Goal: Task Accomplishment & Management: Manage account settings

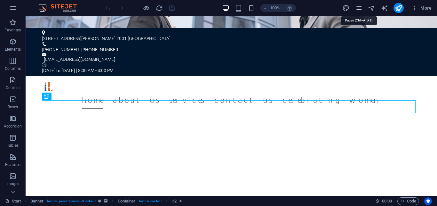
click at [357, 9] on icon "pages" at bounding box center [358, 7] width 7 height 7
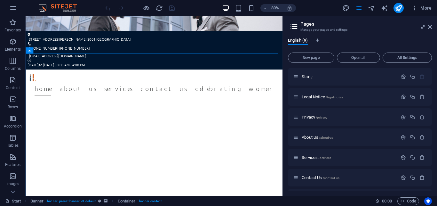
click at [296, 27] on icon at bounding box center [294, 26] width 10 height 9
click at [366, 58] on span "Open all" at bounding box center [359, 58] width 38 height 4
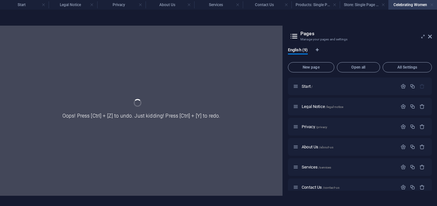
click at [432, 4] on link at bounding box center [432, 5] width 4 height 6
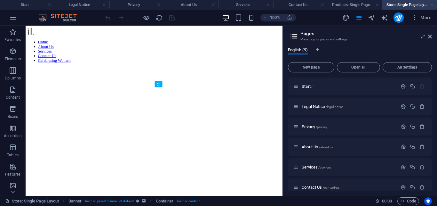
click at [431, 4] on link at bounding box center [432, 5] width 4 height 6
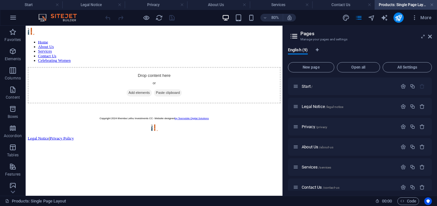
click at [429, 5] on h4 "Products: Single Page Layout" at bounding box center [406, 4] width 62 height 7
click at [431, 4] on link at bounding box center [432, 5] width 4 height 6
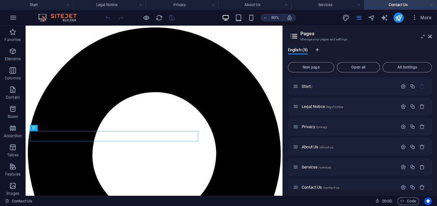
click at [431, 4] on link at bounding box center [432, 5] width 4 height 6
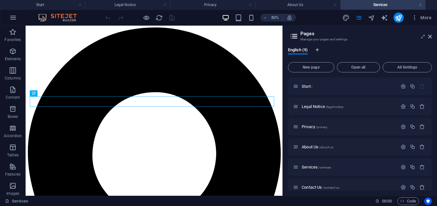
click at [420, 4] on link at bounding box center [421, 5] width 4 height 6
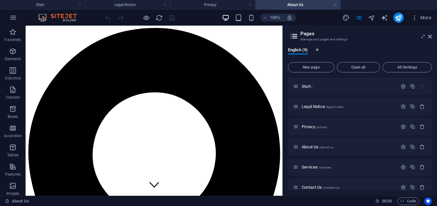
scroll to position [158, 0]
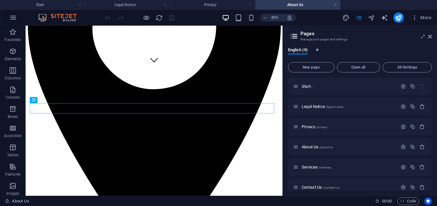
click at [338, 4] on h4 "About Us" at bounding box center [297, 4] width 85 height 7
click at [334, 4] on link at bounding box center [335, 5] width 4 height 6
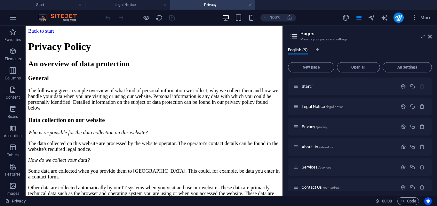
scroll to position [0, 0]
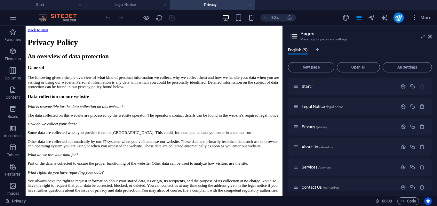
click at [251, 4] on link at bounding box center [250, 5] width 4 height 6
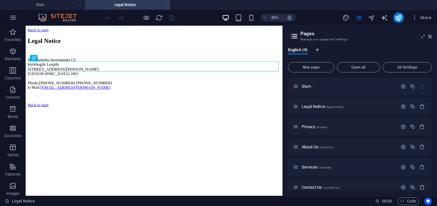
click at [166, 4] on link at bounding box center [165, 5] width 4 height 6
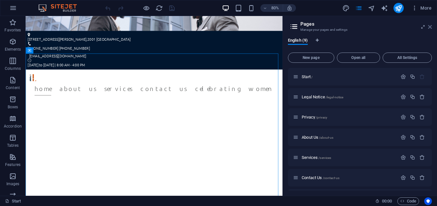
click at [431, 26] on icon at bounding box center [430, 26] width 4 height 5
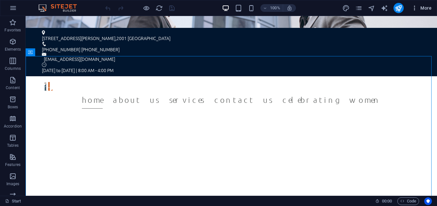
click at [415, 9] on icon "button" at bounding box center [415, 8] width 6 height 6
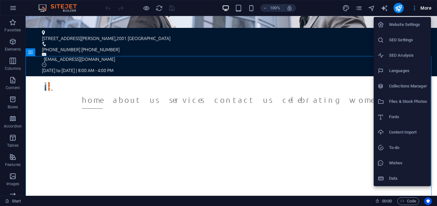
click at [415, 9] on div at bounding box center [218, 103] width 437 height 206
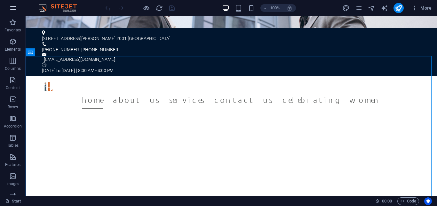
click at [12, 8] on icon "button" at bounding box center [13, 8] width 8 height 8
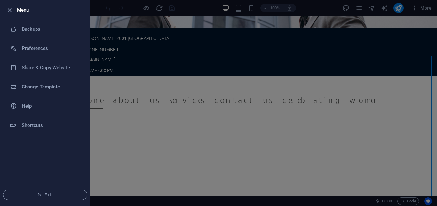
click at [12, 8] on icon "button" at bounding box center [9, 9] width 7 height 7
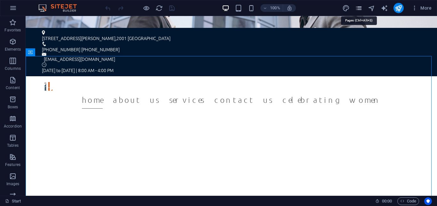
click at [358, 9] on icon "pages" at bounding box center [358, 7] width 7 height 7
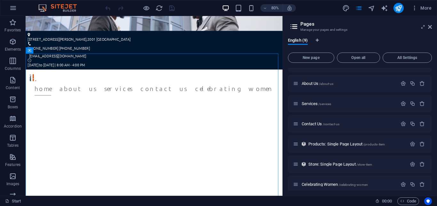
scroll to position [59, 0]
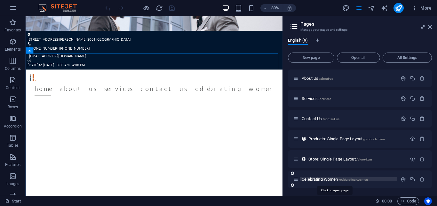
click at [333, 179] on span "Celebrating Women /celebrating-women" at bounding box center [335, 179] width 66 height 5
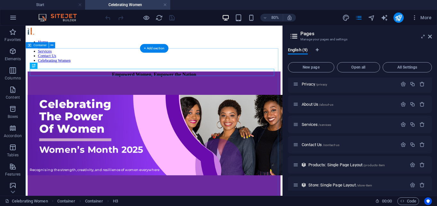
scroll to position [0, 0]
click at [430, 35] on icon at bounding box center [430, 36] width 4 height 5
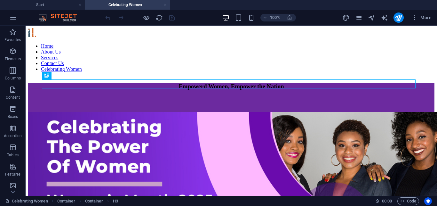
click at [166, 5] on link at bounding box center [165, 5] width 4 height 6
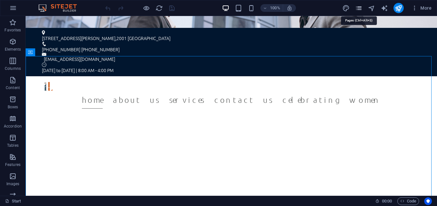
click at [360, 9] on icon "pages" at bounding box center [358, 7] width 7 height 7
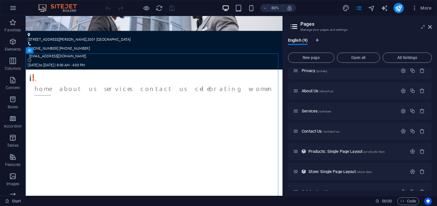
scroll to position [59, 0]
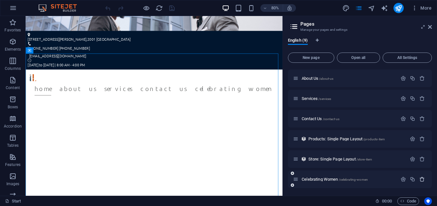
click at [420, 177] on icon "button" at bounding box center [422, 178] width 5 height 5
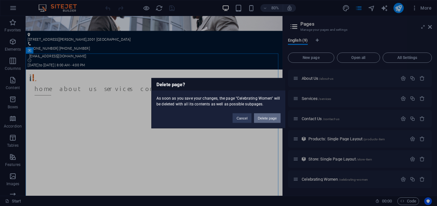
click at [266, 115] on button "Delete page" at bounding box center [267, 118] width 27 height 10
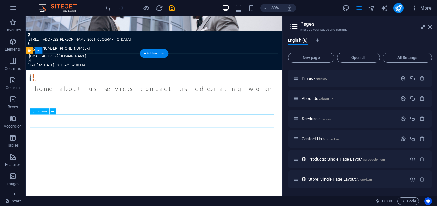
scroll to position [39, 0]
click at [430, 26] on icon at bounding box center [430, 26] width 4 height 5
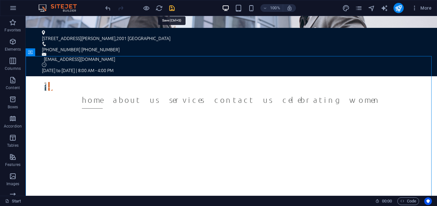
click at [172, 10] on icon "save" at bounding box center [171, 7] width 7 height 7
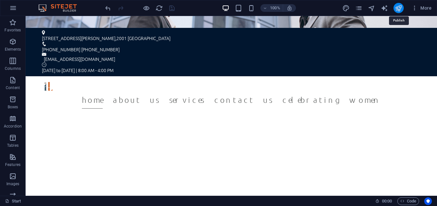
click at [399, 8] on icon "publish" at bounding box center [398, 7] width 7 height 7
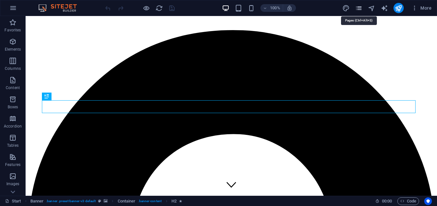
click at [359, 8] on icon "pages" at bounding box center [358, 7] width 7 height 7
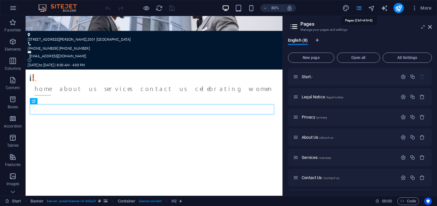
click at [359, 7] on icon "pages" at bounding box center [358, 7] width 7 height 7
click at [430, 26] on icon at bounding box center [430, 26] width 4 height 5
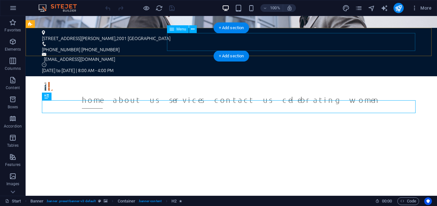
click at [316, 91] on nav "Home About Us Services Contact Us Celebrating Women" at bounding box center [231, 100] width 374 height 18
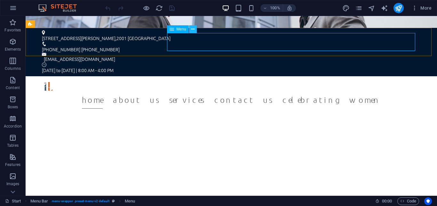
click at [192, 30] on icon at bounding box center [193, 29] width 4 height 7
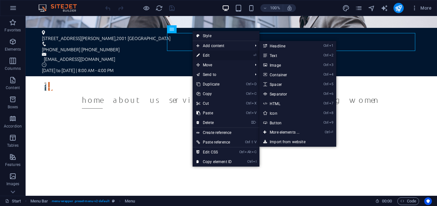
click at [202, 54] on link "⏎ Edit" at bounding box center [214, 56] width 43 height 10
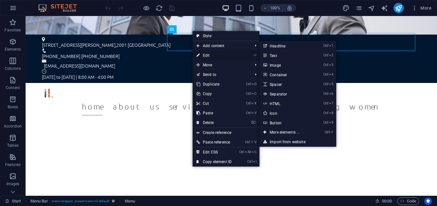
select select
select select "3"
select select
select select "4"
select select
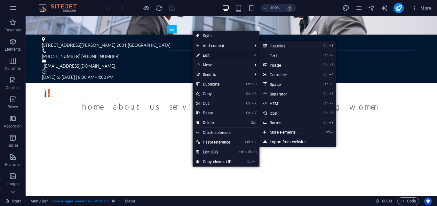
select select "5"
select select
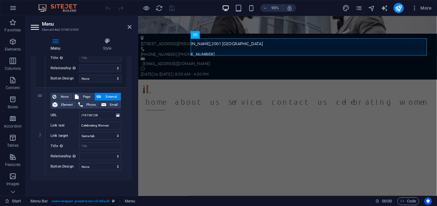
scroll to position [385, 0]
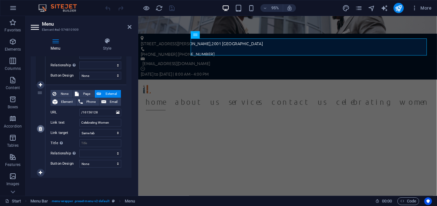
click at [41, 128] on icon at bounding box center [41, 128] width 4 height 4
select select
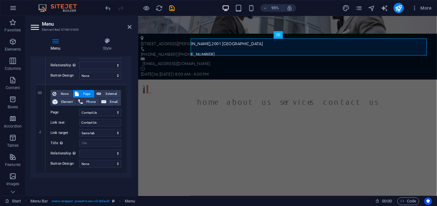
scroll to position [297, 0]
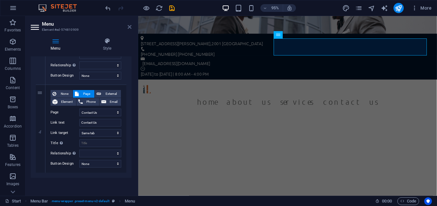
click at [129, 26] on icon at bounding box center [130, 26] width 4 height 5
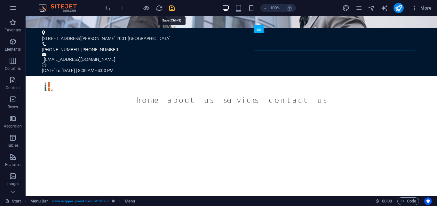
click at [173, 7] on icon "save" at bounding box center [171, 7] width 7 height 7
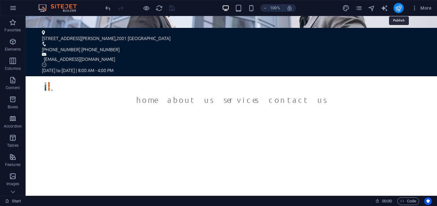
click at [397, 7] on icon "publish" at bounding box center [398, 7] width 7 height 7
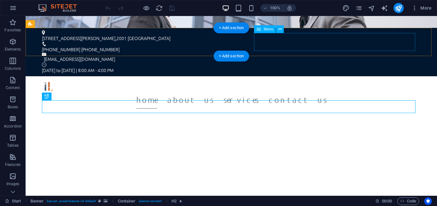
click at [332, 91] on nav "Home About Us Services Contact Us" at bounding box center [231, 100] width 374 height 18
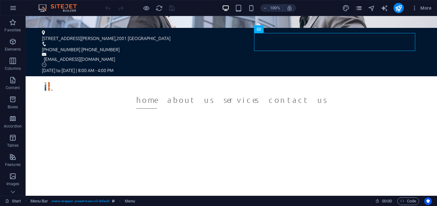
click at [359, 8] on icon "pages" at bounding box center [358, 7] width 7 height 7
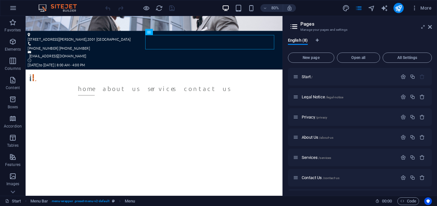
scroll to position [39, 0]
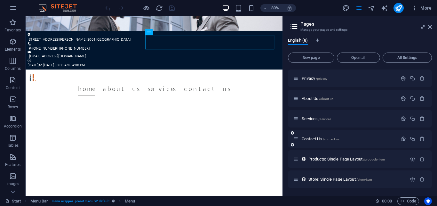
click at [292, 145] on icon at bounding box center [292, 145] width 3 height 4
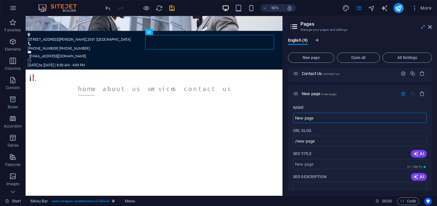
scroll to position [108, 0]
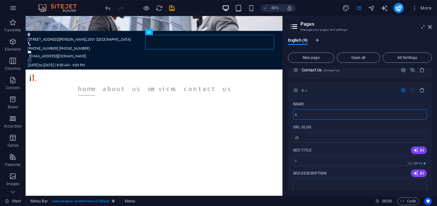
type input "c"
type input "/c"
click at [429, 26] on icon at bounding box center [430, 26] width 4 height 5
